Goal: Transaction & Acquisition: Purchase product/service

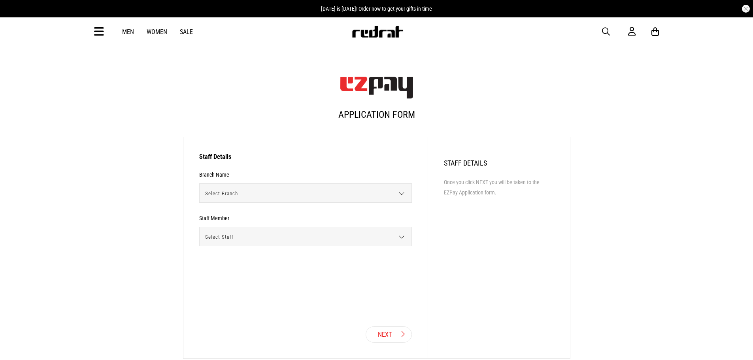
click at [126, 30] on link "Men" at bounding box center [128, 32] width 12 height 8
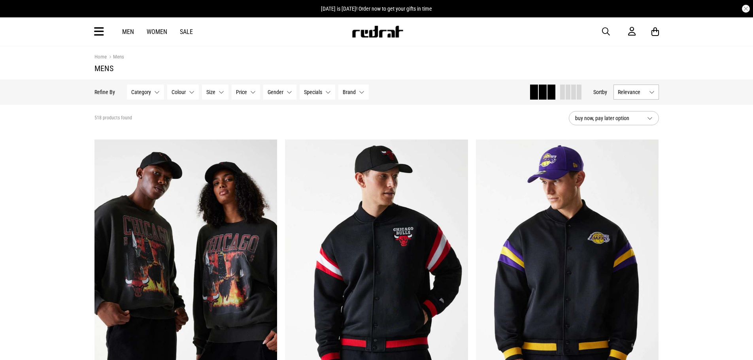
click at [604, 31] on span "button" at bounding box center [606, 31] width 8 height 9
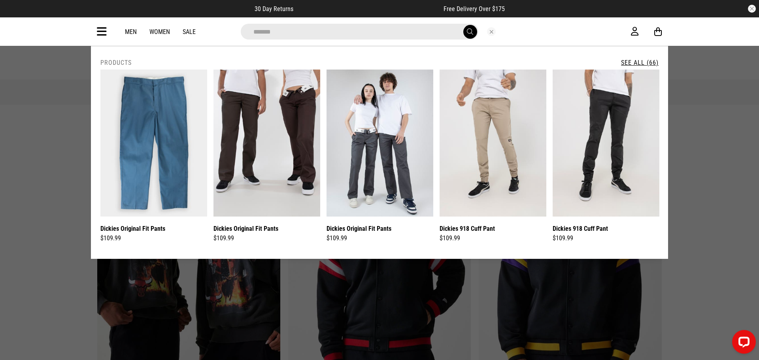
type input "*******"
click at [631, 62] on link "See All (66)" at bounding box center [640, 63] width 38 height 8
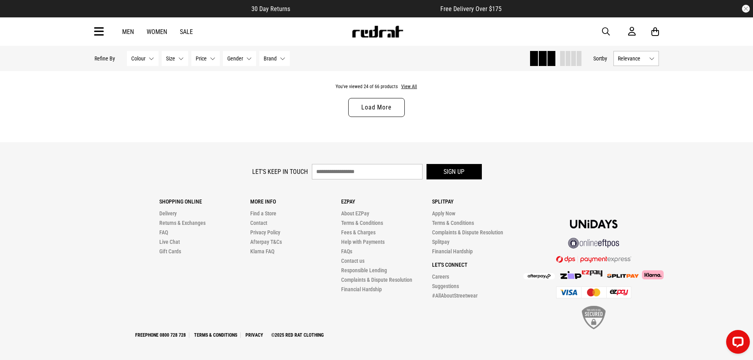
click at [383, 114] on link "Load More" at bounding box center [376, 107] width 56 height 19
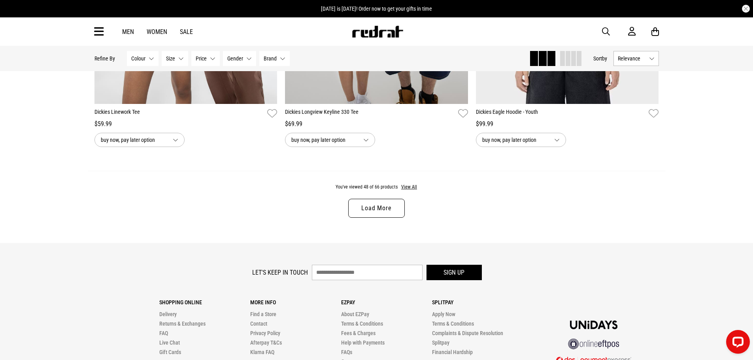
scroll to position [5005, 0]
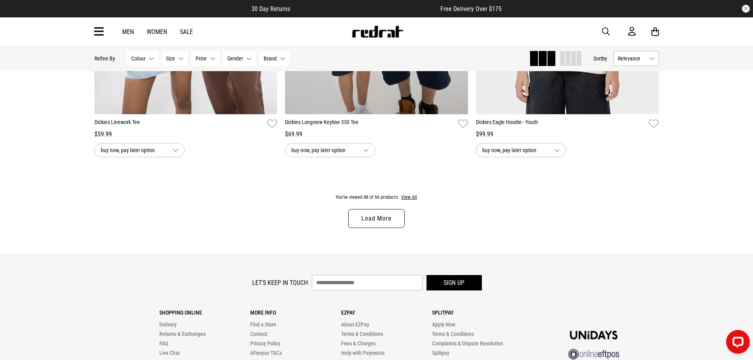
click at [375, 221] on link "Load More" at bounding box center [376, 218] width 56 height 19
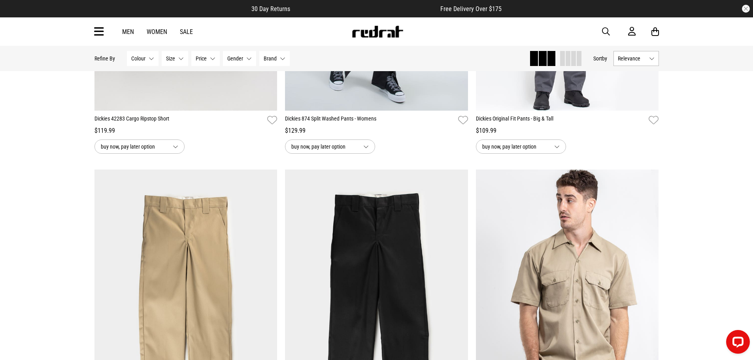
scroll to position [5835, 0]
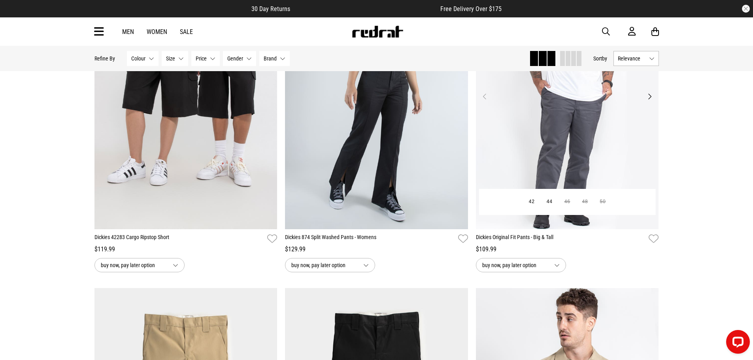
click at [552, 183] on img at bounding box center [567, 101] width 183 height 256
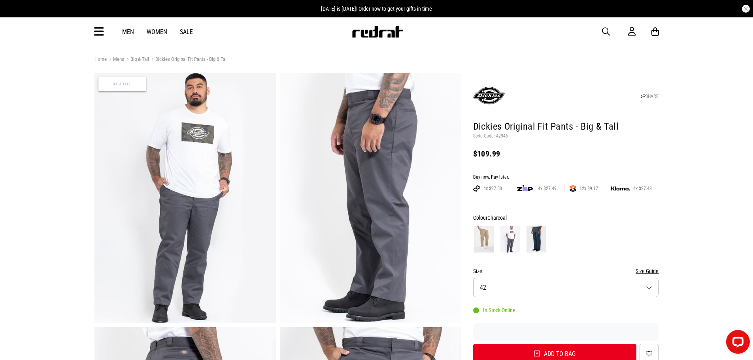
click at [603, 26] on div "Men Women Sale Sign in New Back Footwear Back Mens Back Womens Back Youth & Kid…" at bounding box center [376, 31] width 577 height 28
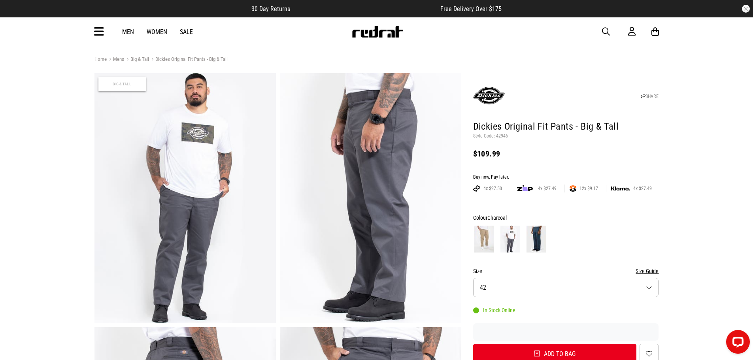
click at [602, 27] on span "button" at bounding box center [606, 31] width 8 height 9
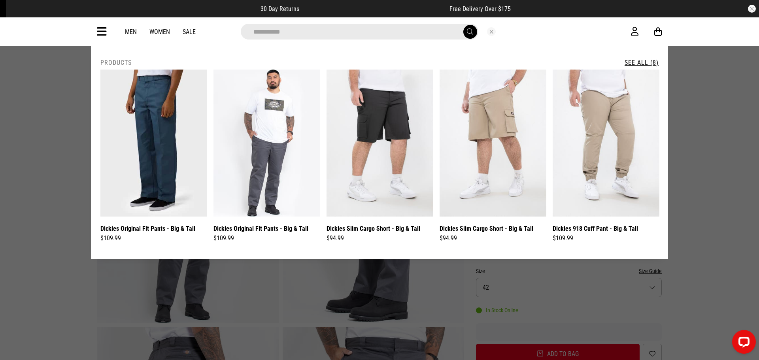
type input "**********"
click at [643, 58] on div "**********" at bounding box center [379, 152] width 577 height 213
click at [639, 62] on link "See All (8)" at bounding box center [641, 63] width 34 height 8
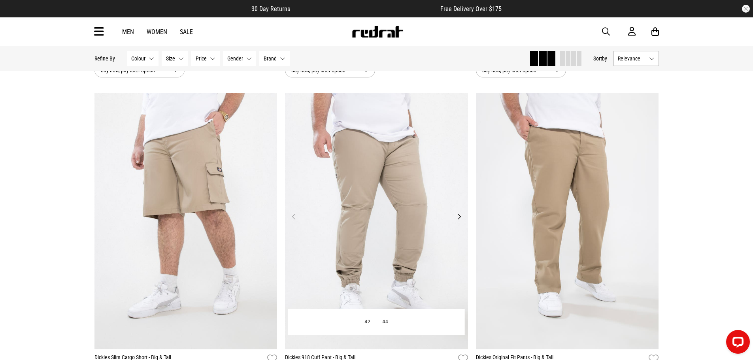
scroll to position [345, 0]
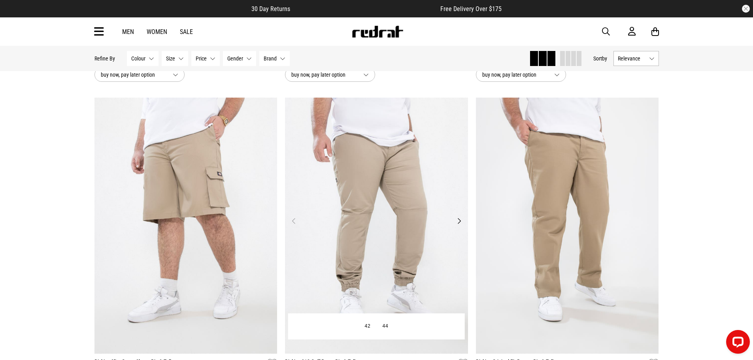
click at [358, 167] on img at bounding box center [376, 226] width 183 height 256
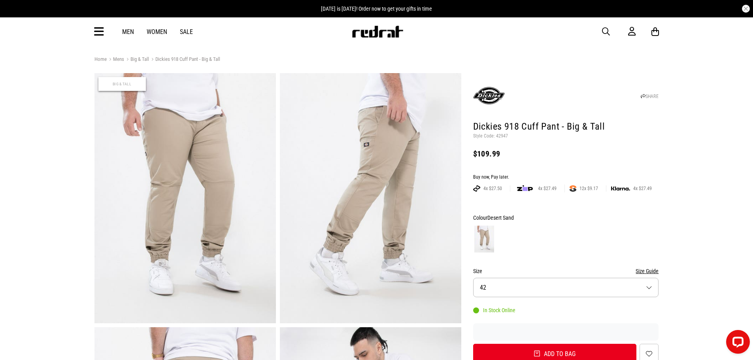
click at [608, 30] on span "button" at bounding box center [606, 31] width 8 height 9
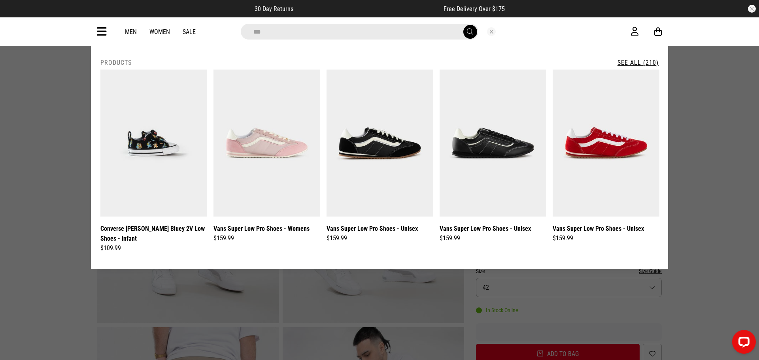
type input "***"
click at [621, 61] on link "See All (210)" at bounding box center [637, 63] width 41 height 8
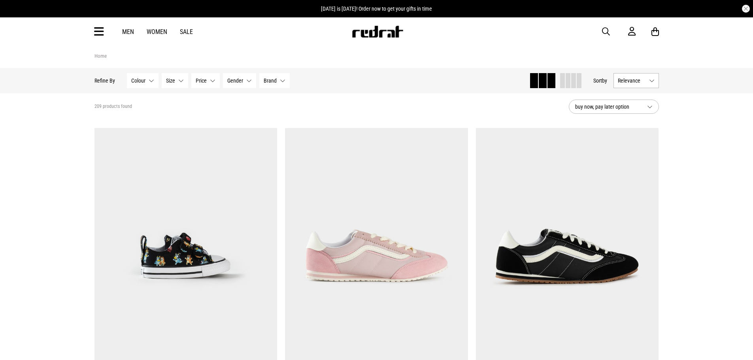
click at [277, 82] on button "Brand None selected" at bounding box center [274, 80] width 30 height 15
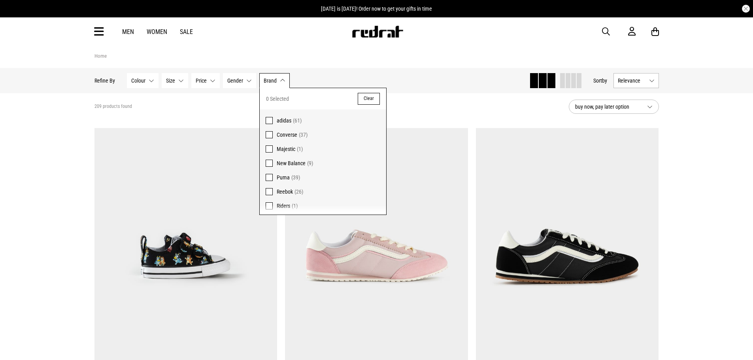
click at [293, 139] on span "Converse (37)" at bounding box center [329, 134] width 104 height 9
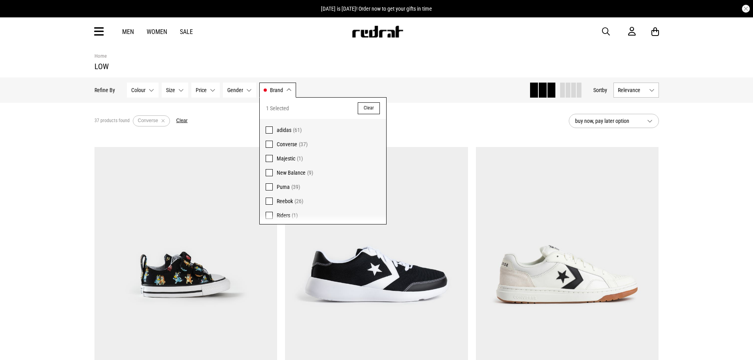
click at [430, 113] on div "37 products found Active Filters Converse Clear" at bounding box center [328, 121] width 468 height 24
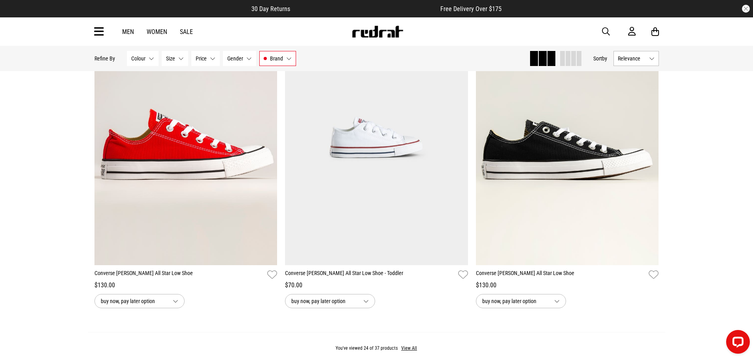
scroll to position [2411, 0]
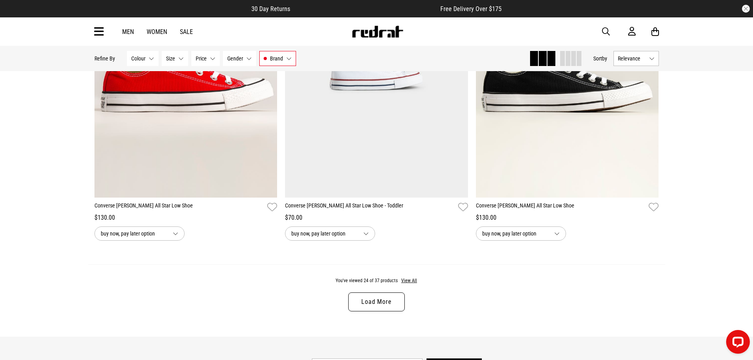
click at [397, 308] on link "Load More" at bounding box center [376, 301] width 56 height 19
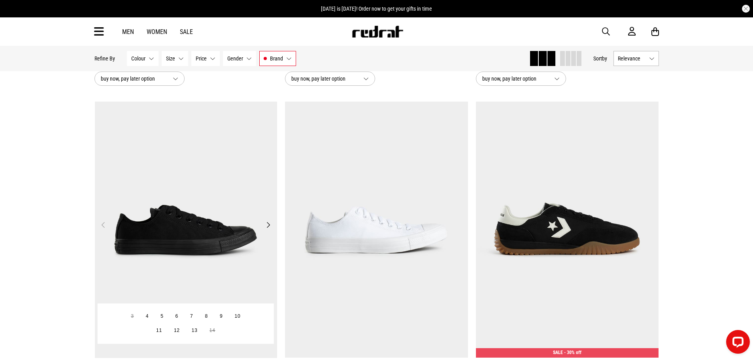
drag, startPoint x: 206, startPoint y: 156, endPoint x: 215, endPoint y: 156, distance: 9.1
click at [212, 158] on img at bounding box center [186, 230] width 183 height 256
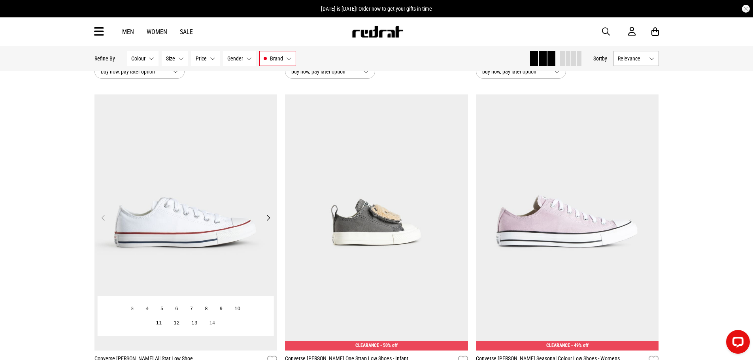
scroll to position [2880, 0]
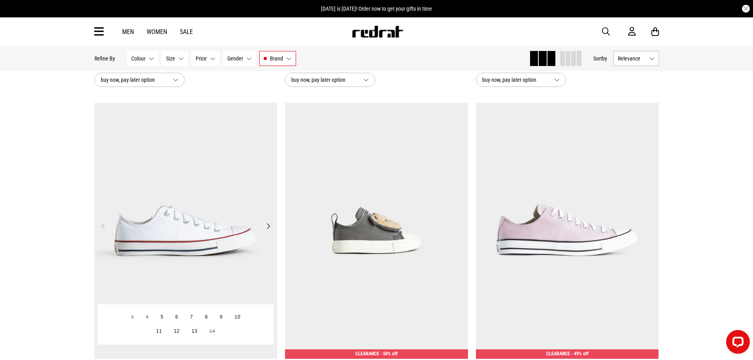
click at [194, 172] on img at bounding box center [185, 231] width 183 height 256
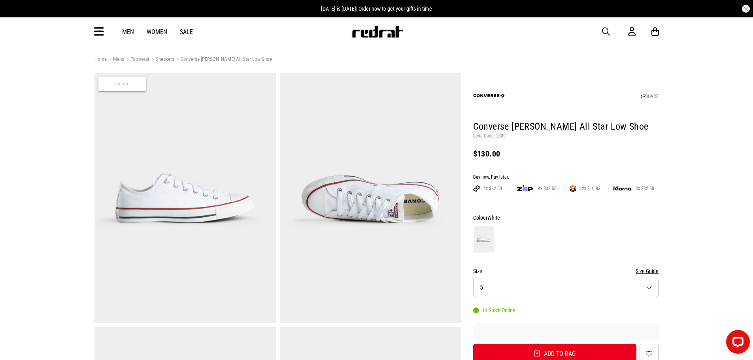
click at [607, 31] on span "button" at bounding box center [606, 31] width 8 height 9
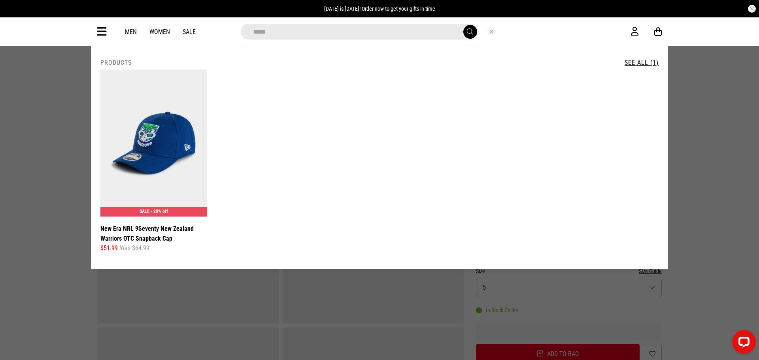
drag, startPoint x: 304, startPoint y: 30, endPoint x: 190, endPoint y: 57, distance: 116.1
click at [190, 46] on div "**********" at bounding box center [379, 31] width 577 height 28
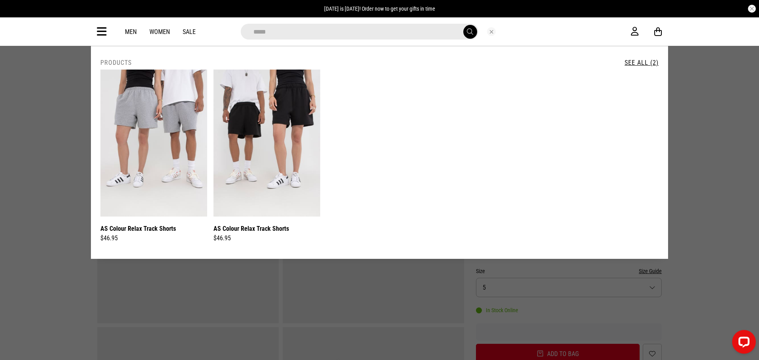
type input "*****"
